Goal: Find specific page/section: Find specific page/section

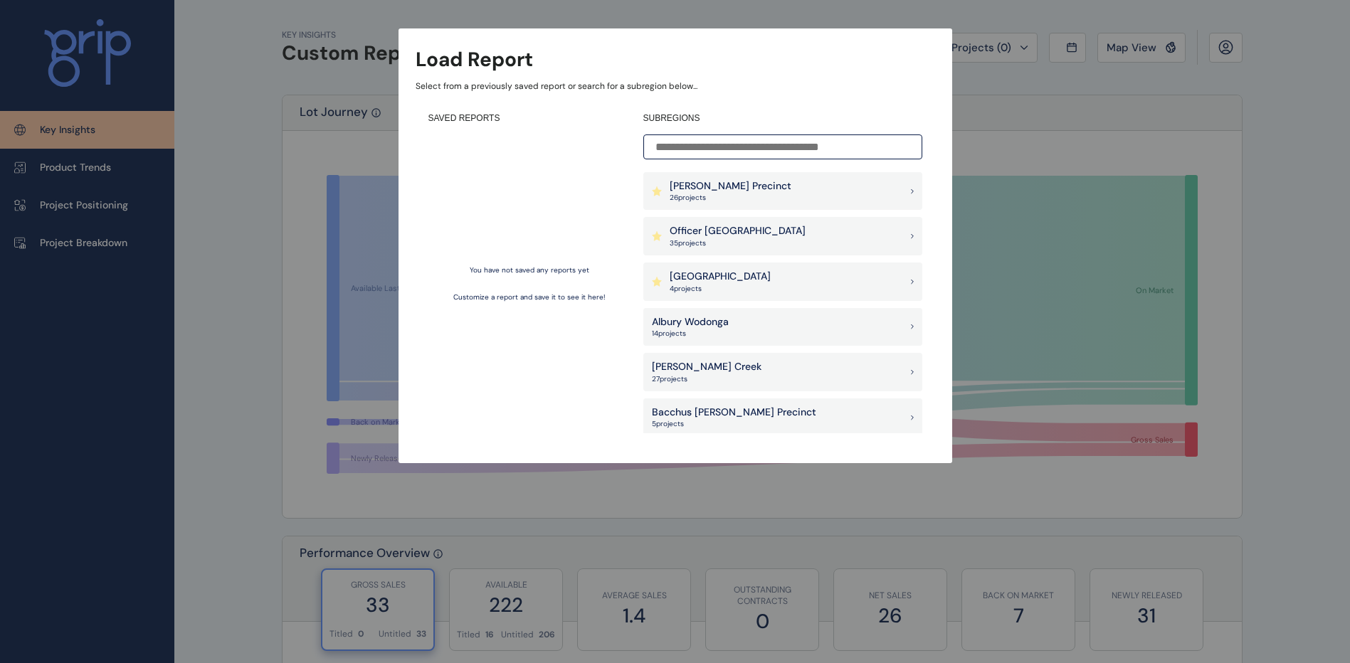
click at [1059, 123] on div "Load Report Select from a previously saved report or search for a subregion bel…" at bounding box center [675, 217] width 1350 height 435
click at [729, 282] on p "[GEOGRAPHIC_DATA]" at bounding box center [719, 277] width 101 height 14
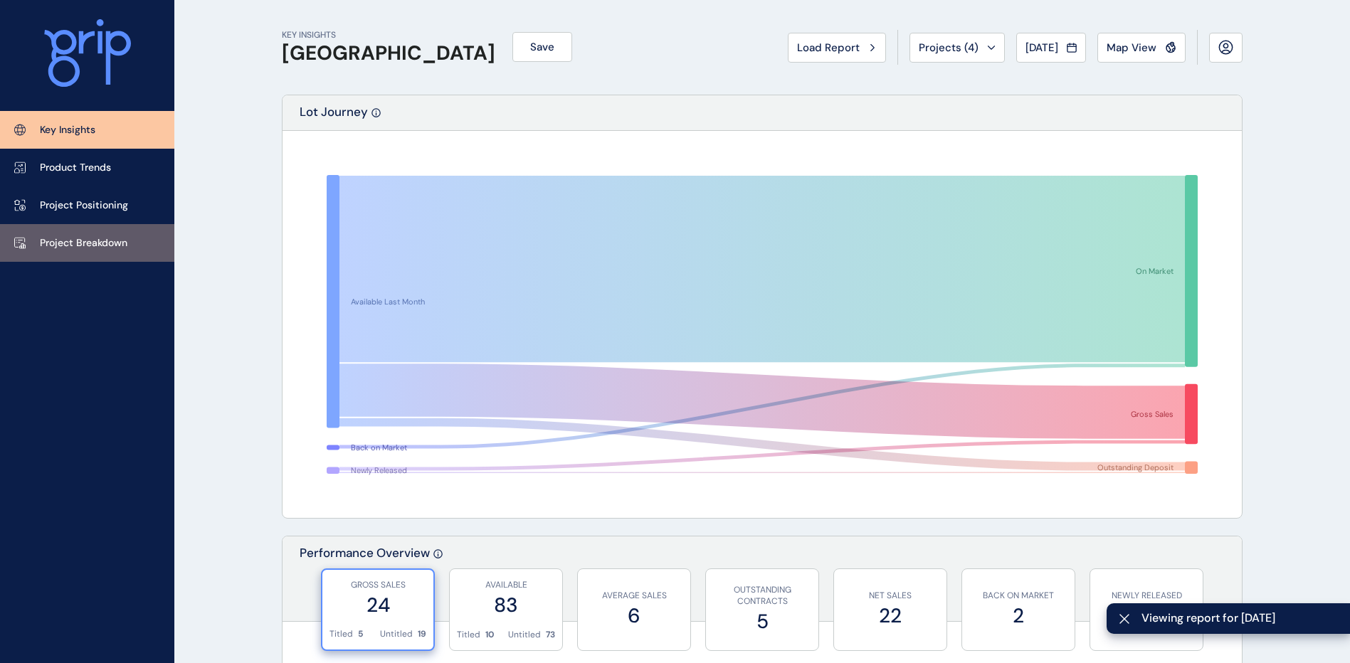
click at [95, 239] on p "Project Breakdown" at bounding box center [84, 243] width 88 height 14
